Goal: Information Seeking & Learning: Learn about a topic

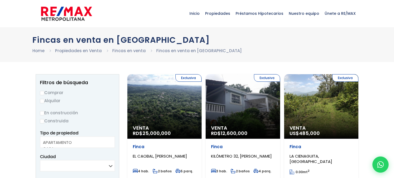
select select
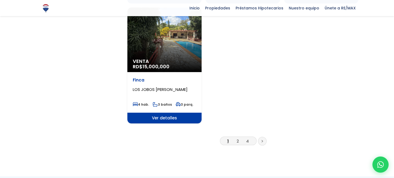
scroll to position [728, 0]
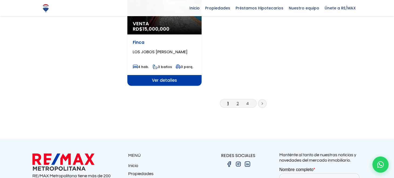
click at [237, 101] on link "2" at bounding box center [237, 104] width 2 height 6
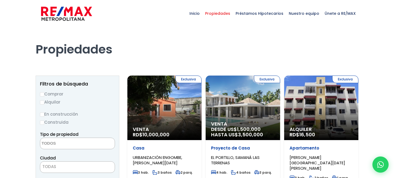
select select
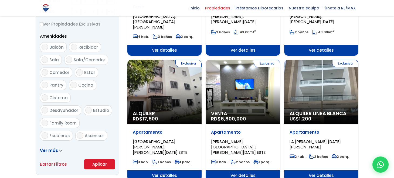
scroll to position [269, 0]
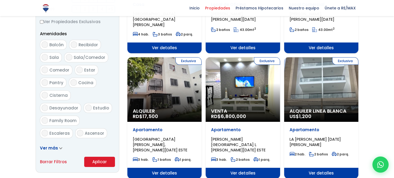
click at [248, 88] on div "Exclusiva Venta RD$ 6,800,000" at bounding box center [242, 89] width 74 height 65
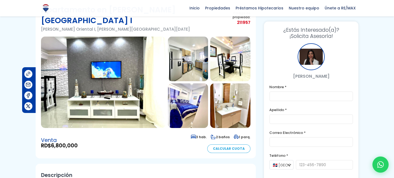
scroll to position [27, 0]
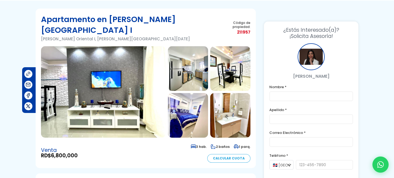
click at [95, 89] on img at bounding box center [103, 92] width 125 height 92
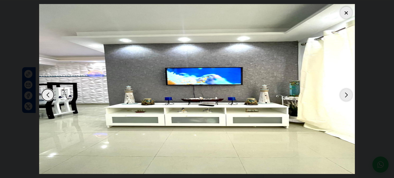
click at [345, 95] on div "Next slide" at bounding box center [346, 95] width 12 height 12
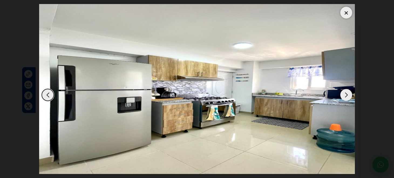
click at [345, 95] on div "Next slide" at bounding box center [346, 95] width 12 height 12
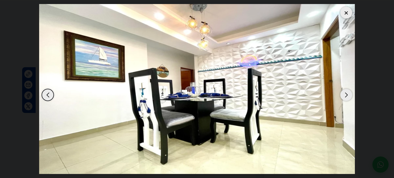
click at [345, 95] on div "Next slide" at bounding box center [346, 95] width 12 height 12
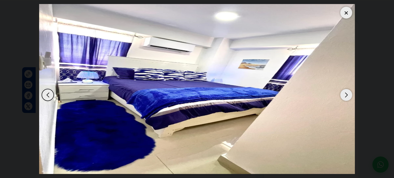
click at [345, 95] on div "Next slide" at bounding box center [346, 95] width 12 height 12
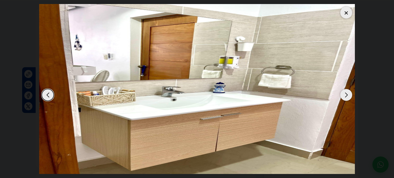
click at [346, 93] on div "Next slide" at bounding box center [346, 95] width 12 height 12
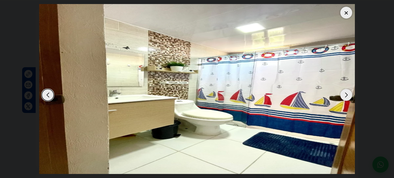
click at [346, 93] on div "Next slide" at bounding box center [346, 95] width 12 height 12
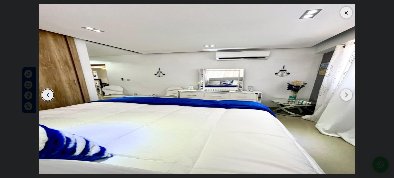
click at [346, 93] on div "Next slide" at bounding box center [346, 95] width 12 height 12
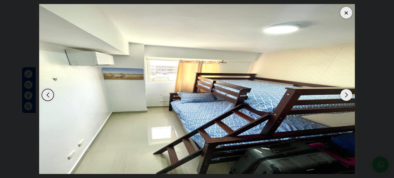
click at [346, 93] on div "Next slide" at bounding box center [346, 95] width 12 height 12
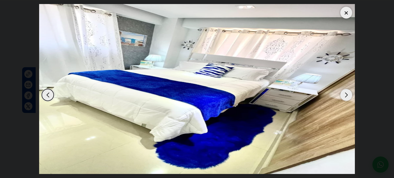
click at [346, 93] on div "Next slide" at bounding box center [346, 95] width 12 height 12
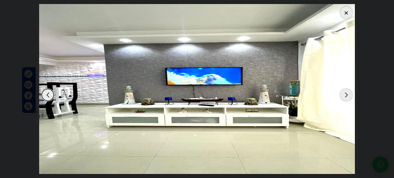
click at [347, 11] on div at bounding box center [346, 13] width 12 height 12
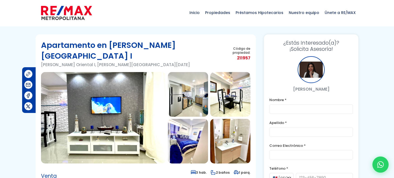
scroll to position [0, 0]
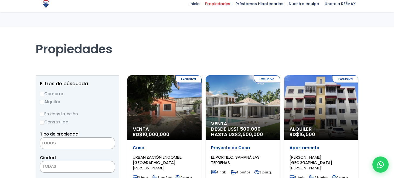
select select
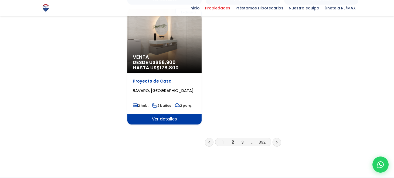
scroll to position [701, 0]
click at [245, 139] on li "3" at bounding box center [242, 142] width 9 height 7
click at [243, 139] on link "3" at bounding box center [242, 142] width 2 height 6
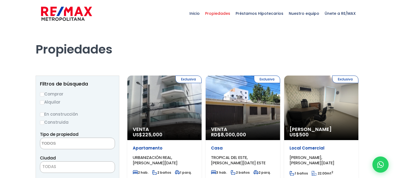
select select
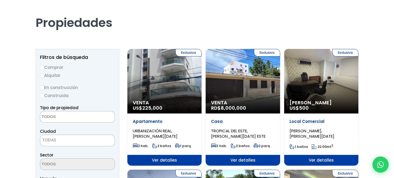
click at [249, 94] on div "Exclusiva Venta RD$ 8,000,000" at bounding box center [242, 81] width 74 height 65
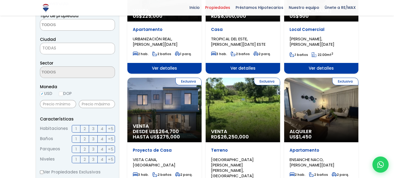
scroll to position [135, 0]
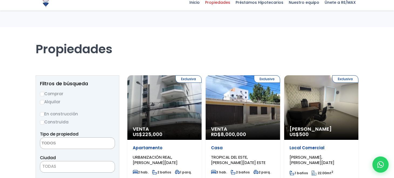
select select
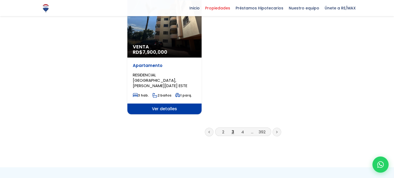
scroll to position [728, 0]
click at [243, 129] on link "4" at bounding box center [242, 132] width 3 height 6
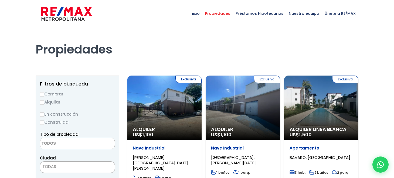
select select
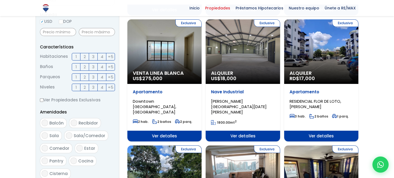
scroll to position [269, 0]
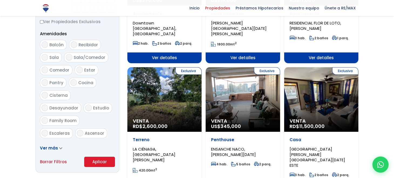
click at [161, 99] on div "Exclusiva Venta RD$ 2,600,000" at bounding box center [164, 99] width 74 height 65
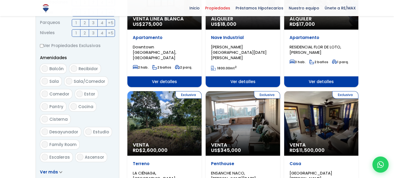
scroll to position [243, 0]
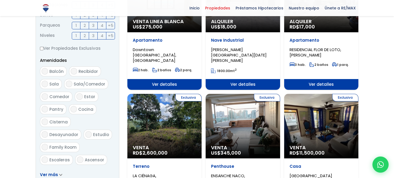
click at [164, 105] on div "Exclusiva Venta RD$ 2,600,000" at bounding box center [164, 126] width 74 height 65
click at [147, 145] on span "Venta" at bounding box center [164, 147] width 63 height 5
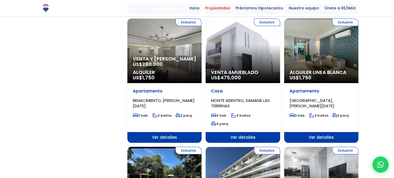
scroll to position [487, 0]
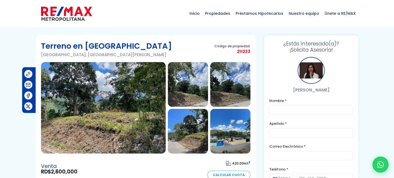
click at [226, 141] on img at bounding box center [230, 131] width 40 height 45
